Goal: Navigation & Orientation: Find specific page/section

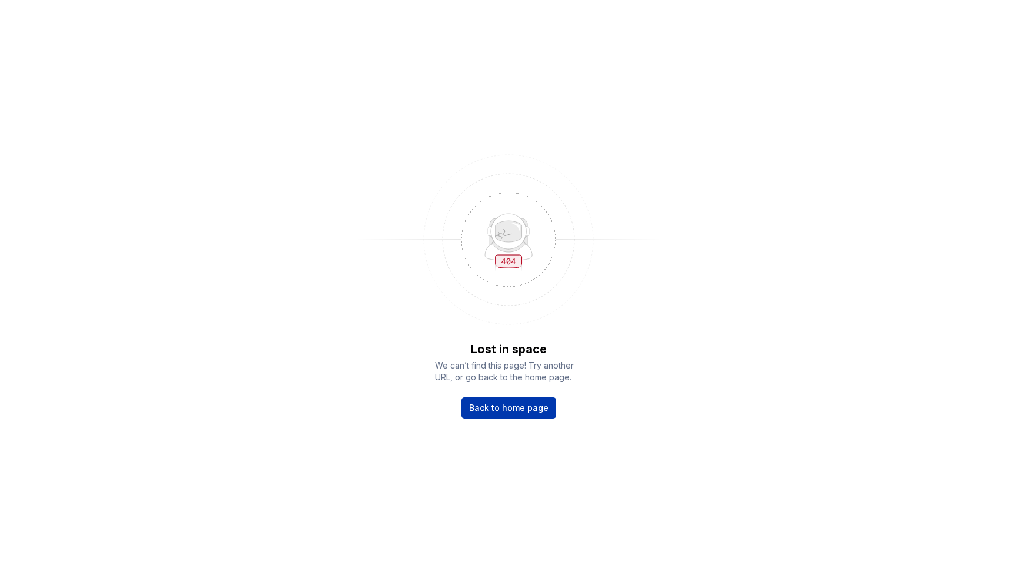
click at [515, 404] on span "Back to home page" at bounding box center [508, 408] width 79 height 12
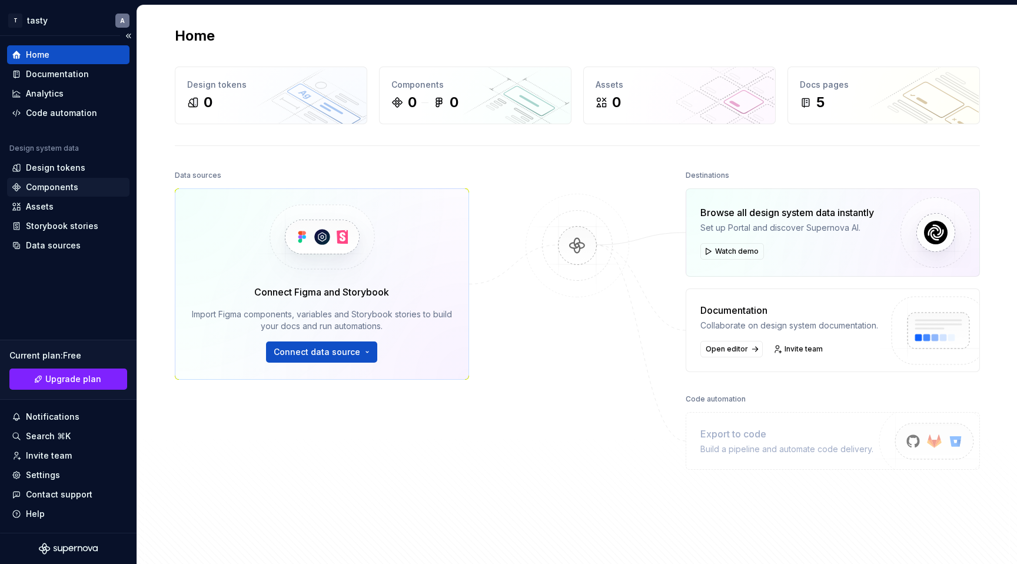
click at [48, 189] on div "Components" at bounding box center [52, 187] width 52 height 12
